Goal: Task Accomplishment & Management: Manage account settings

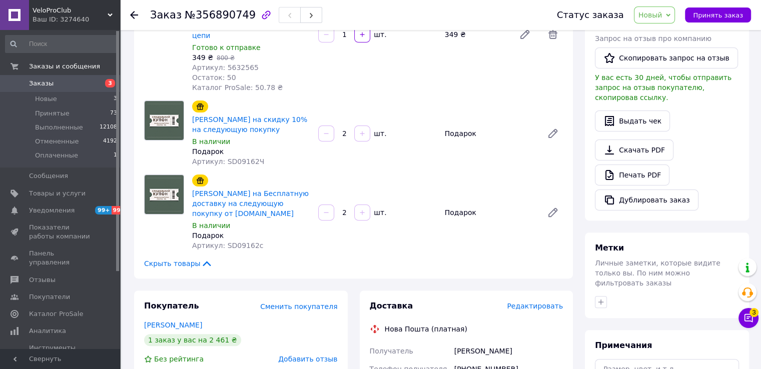
scroll to position [300, 0]
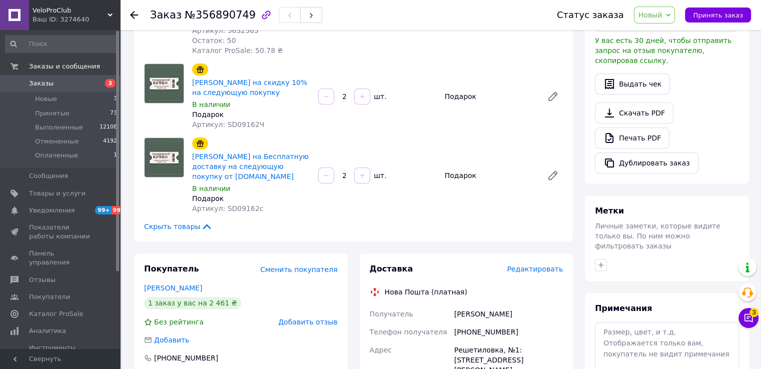
click at [483, 323] on div "+380937387211" at bounding box center [508, 332] width 113 height 18
copy div "380937387211"
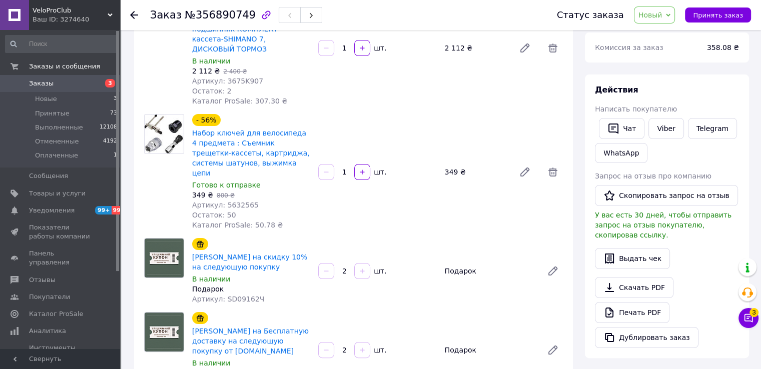
drag, startPoint x: 466, startPoint y: 232, endPoint x: 454, endPoint y: 131, distance: 102.3
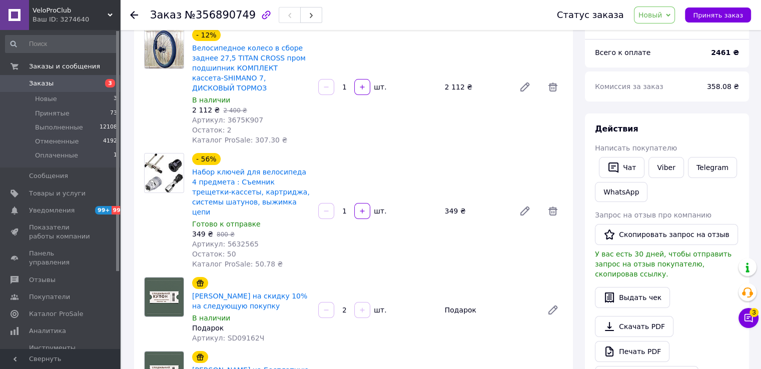
drag, startPoint x: 452, startPoint y: 122, endPoint x: 449, endPoint y: 89, distance: 33.2
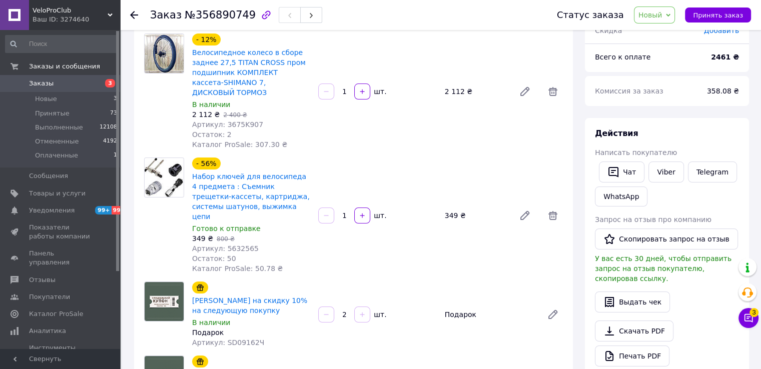
click at [669, 17] on span "Новый" at bounding box center [655, 15] width 42 height 17
click at [667, 34] on li "Принят" at bounding box center [660, 35] width 53 height 15
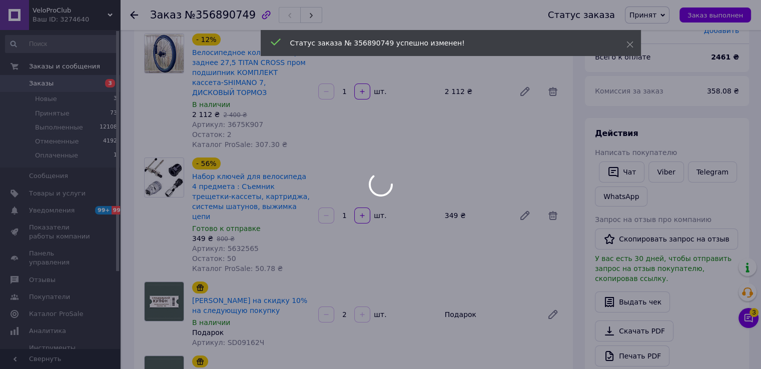
scroll to position [30, 0]
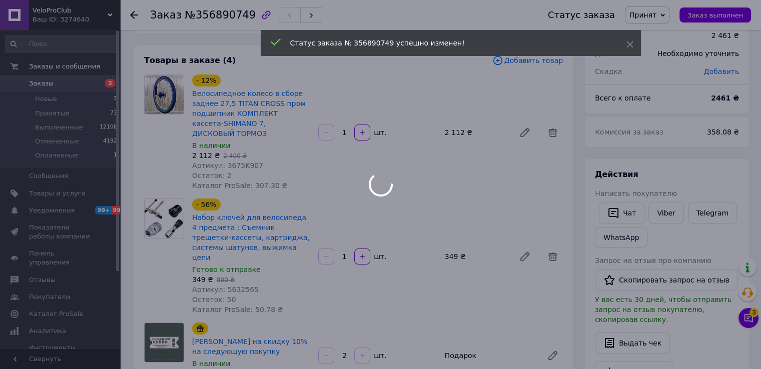
drag, startPoint x: 393, startPoint y: 315, endPoint x: 388, endPoint y: 250, distance: 64.7
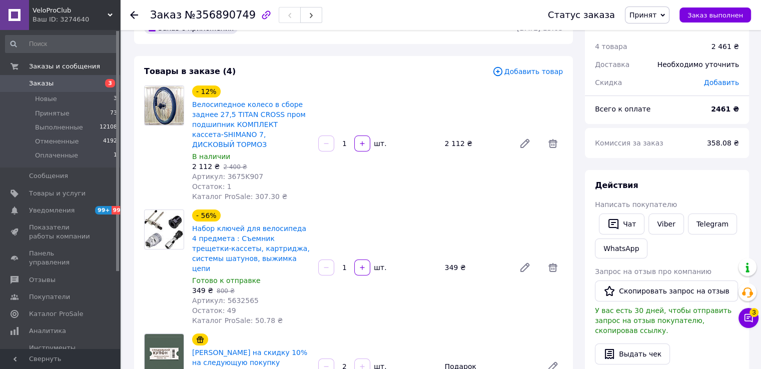
scroll to position [0, 0]
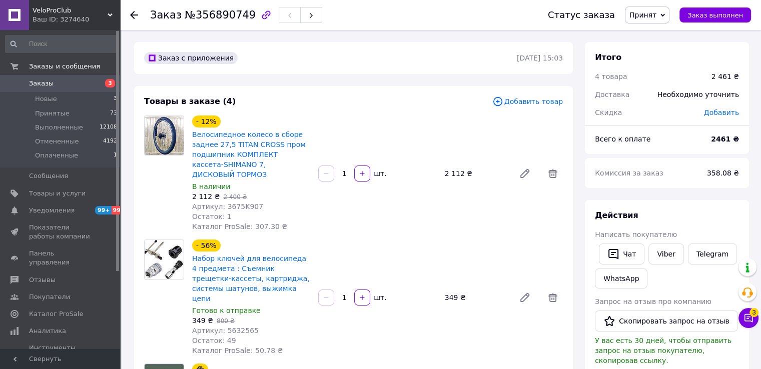
drag, startPoint x: 421, startPoint y: 250, endPoint x: 419, endPoint y: 160, distance: 90.1
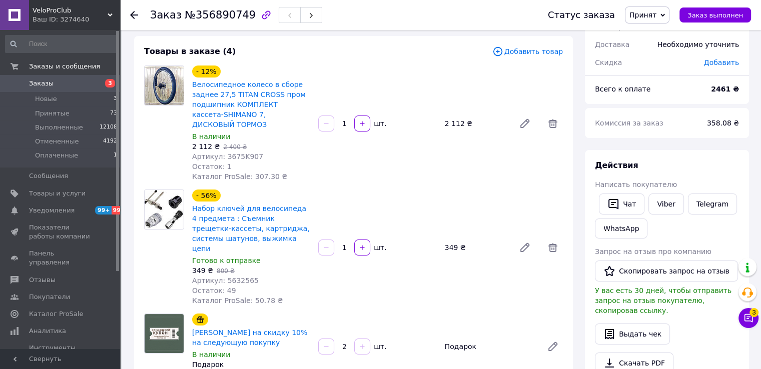
drag, startPoint x: 426, startPoint y: 153, endPoint x: 431, endPoint y: 219, distance: 66.2
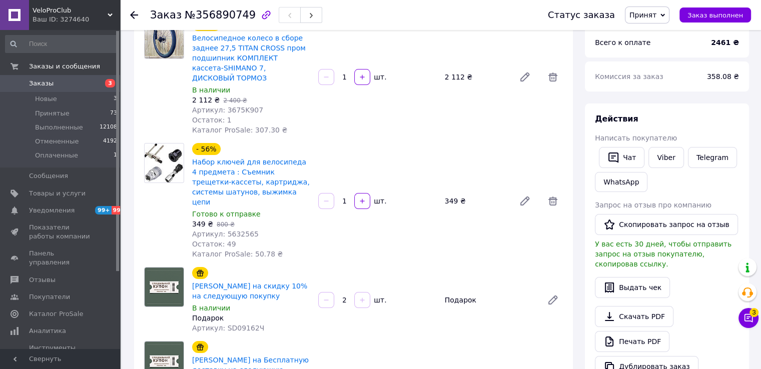
scroll to position [5, 0]
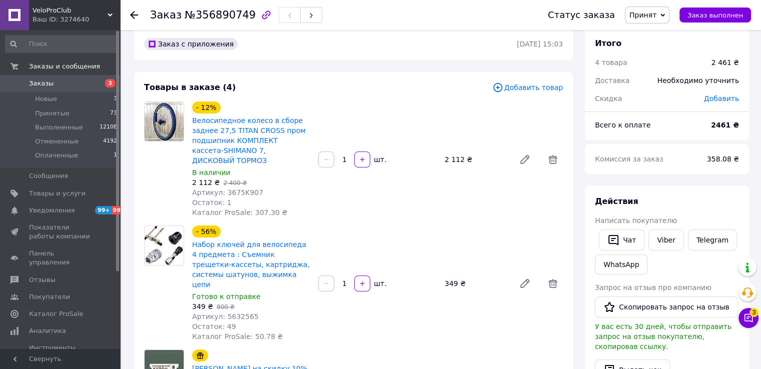
drag, startPoint x: 431, startPoint y: 219, endPoint x: 428, endPoint y: 145, distance: 73.6
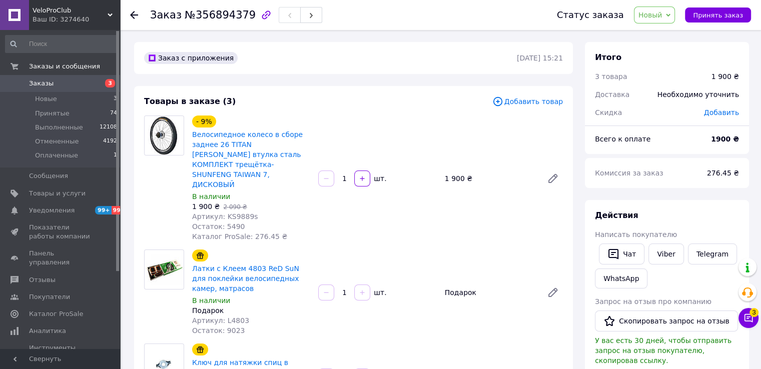
click at [672, 17] on span "Новый" at bounding box center [655, 15] width 42 height 17
click at [672, 30] on li "Принят" at bounding box center [660, 35] width 53 height 15
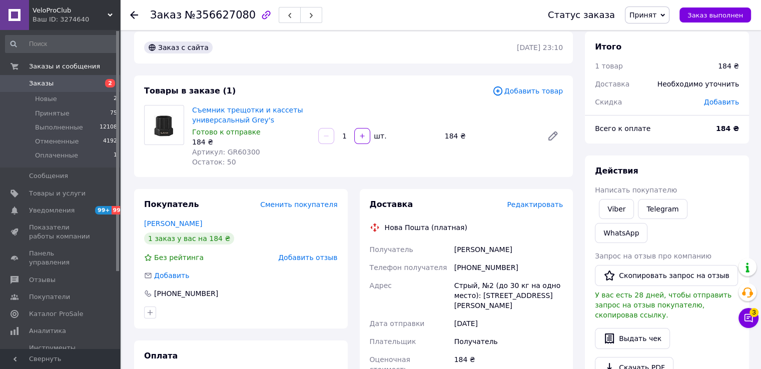
drag, startPoint x: 411, startPoint y: 210, endPoint x: 406, endPoint y: 141, distance: 68.7
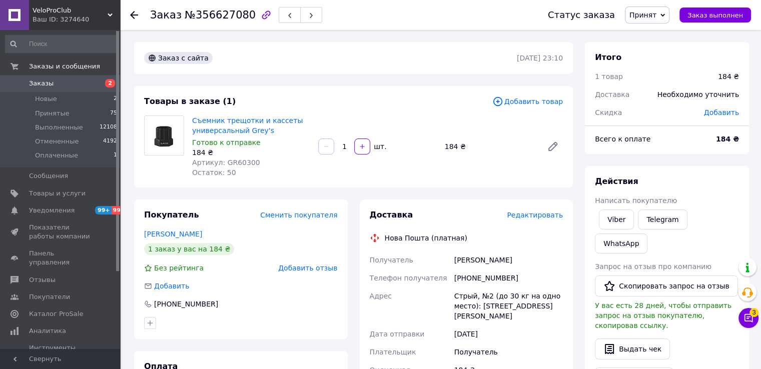
click at [229, 166] on span "Артикул: GR60300" at bounding box center [226, 163] width 68 height 8
copy span "GR60300"
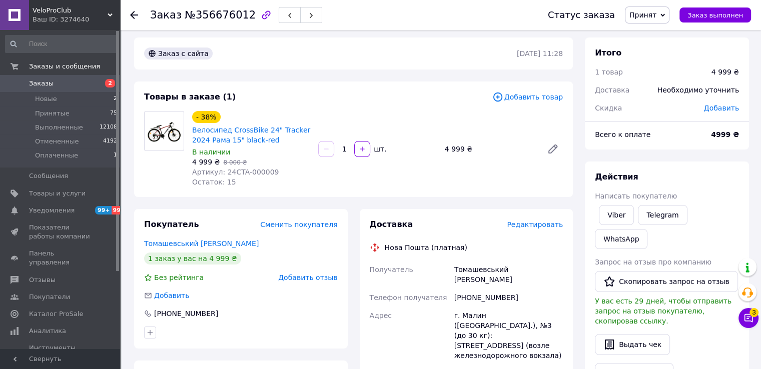
drag, startPoint x: 482, startPoint y: 179, endPoint x: 482, endPoint y: 157, distance: 21.5
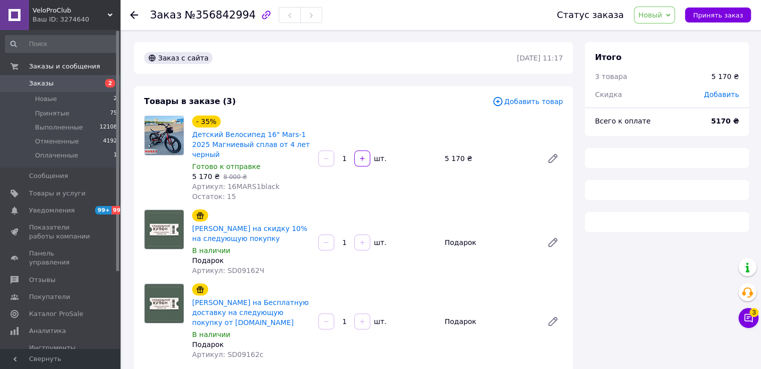
click at [652, 16] on span "Новый" at bounding box center [650, 15] width 24 height 8
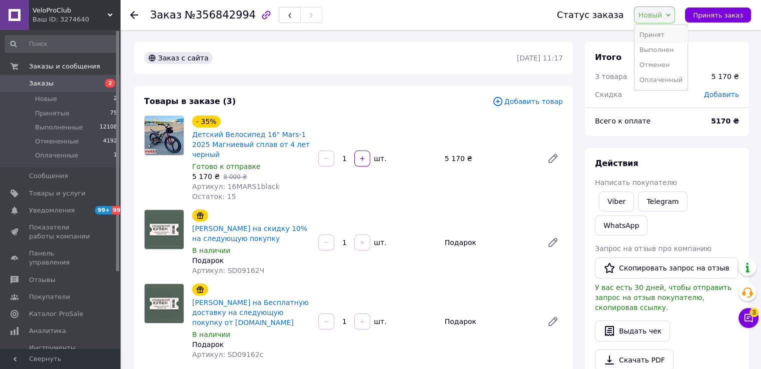
click at [656, 31] on li "Принят" at bounding box center [660, 35] width 53 height 15
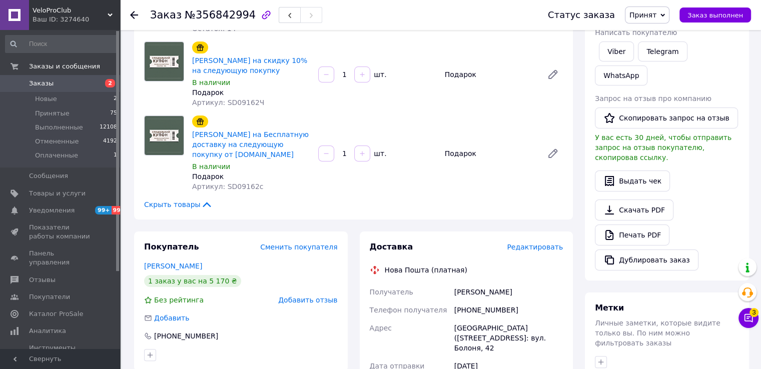
drag, startPoint x: 410, startPoint y: 154, endPoint x: 411, endPoint y: 55, distance: 99.1
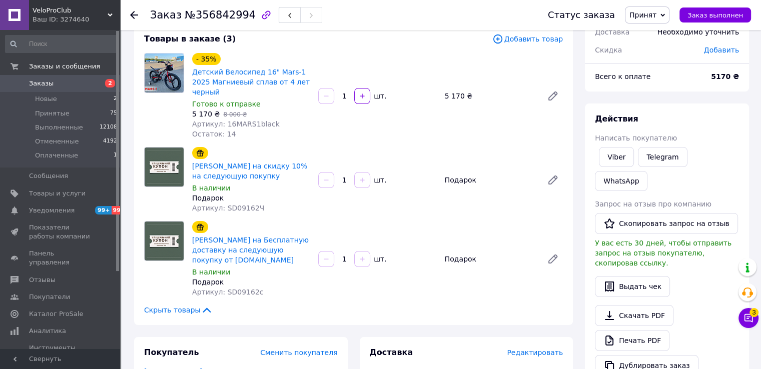
drag, startPoint x: 456, startPoint y: 157, endPoint x: 458, endPoint y: 80, distance: 77.1
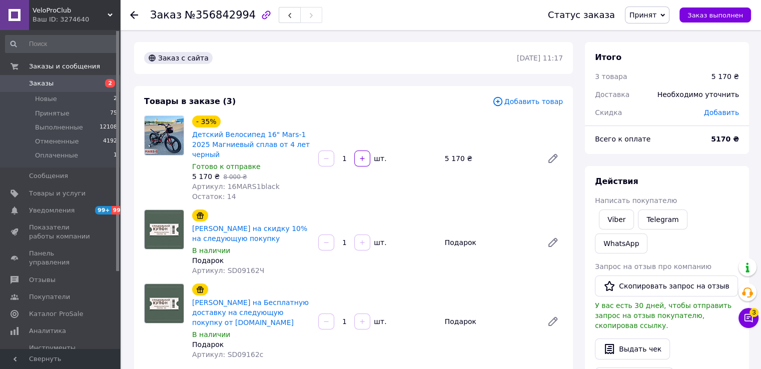
drag, startPoint x: 399, startPoint y: 182, endPoint x: 398, endPoint y: 119, distance: 62.5
